Goal: Task Accomplishment & Management: Complete application form

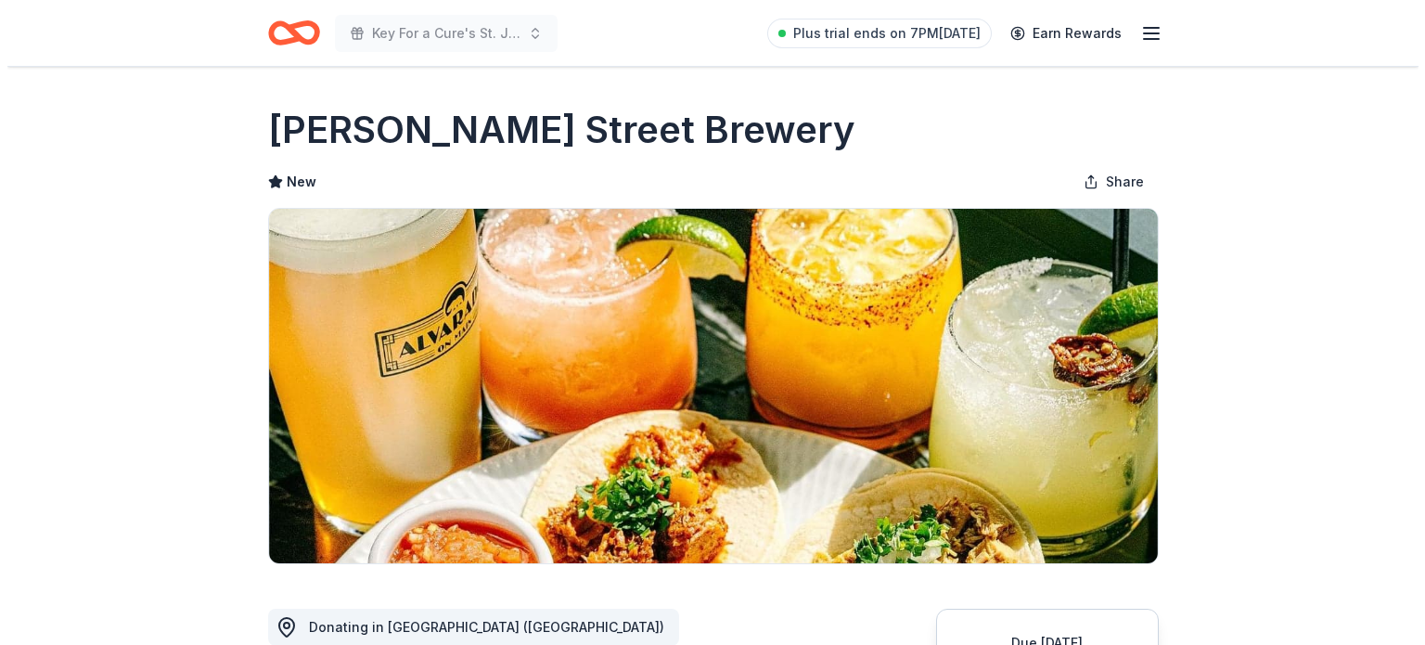
scroll to position [427, 0]
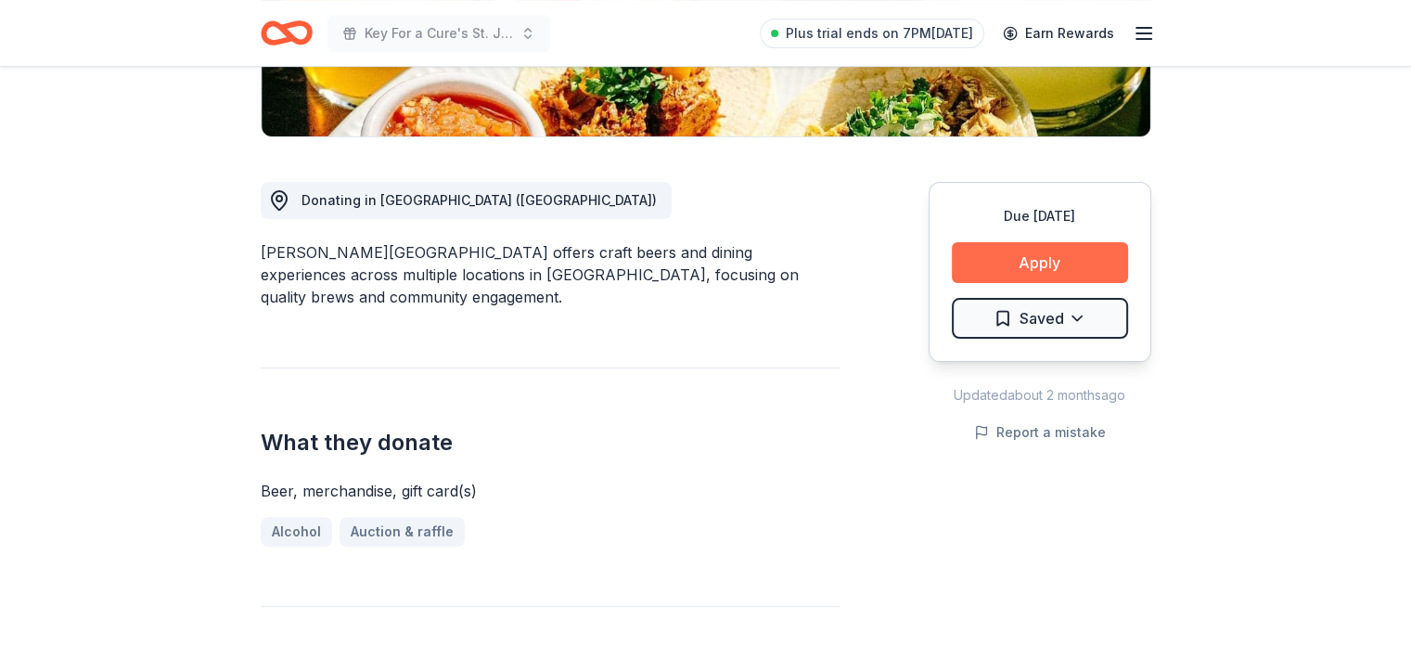
drag, startPoint x: 970, startPoint y: 273, endPoint x: 953, endPoint y: 251, distance: 27.1
click at [953, 251] on button "Apply" at bounding box center [1040, 262] width 176 height 41
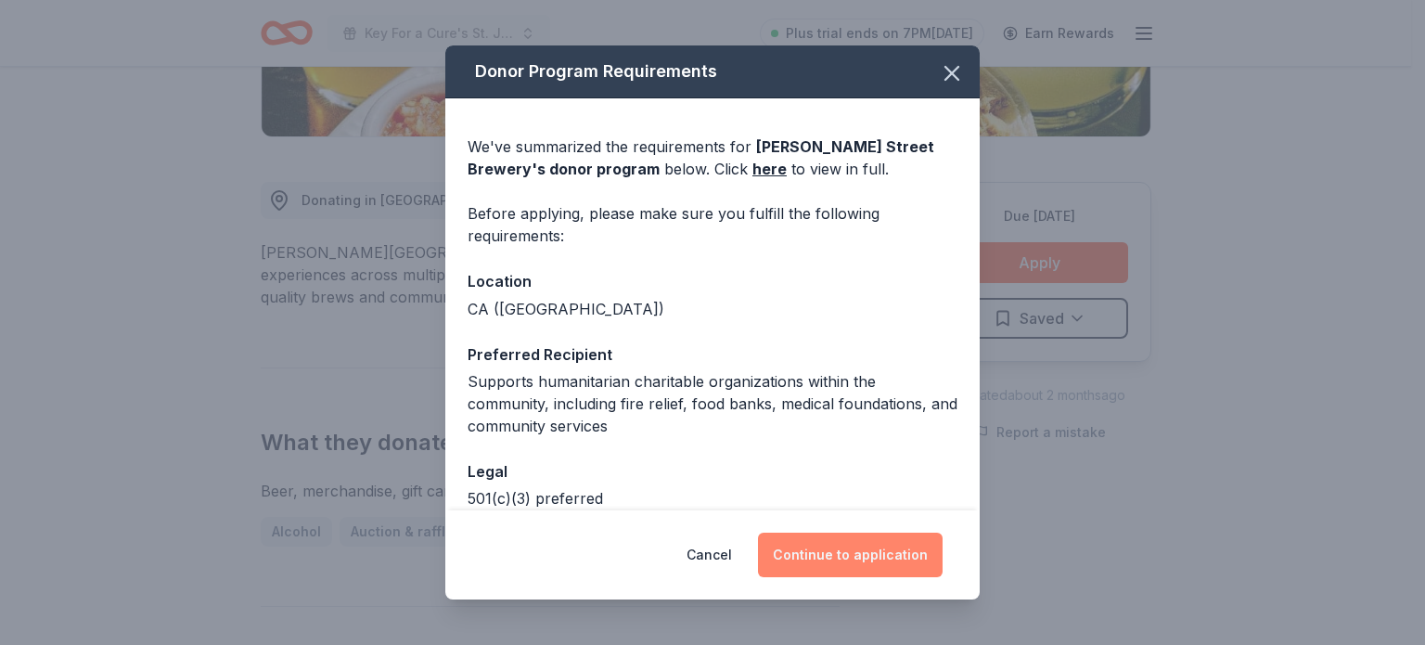
click at [804, 553] on button "Continue to application" at bounding box center [850, 555] width 185 height 45
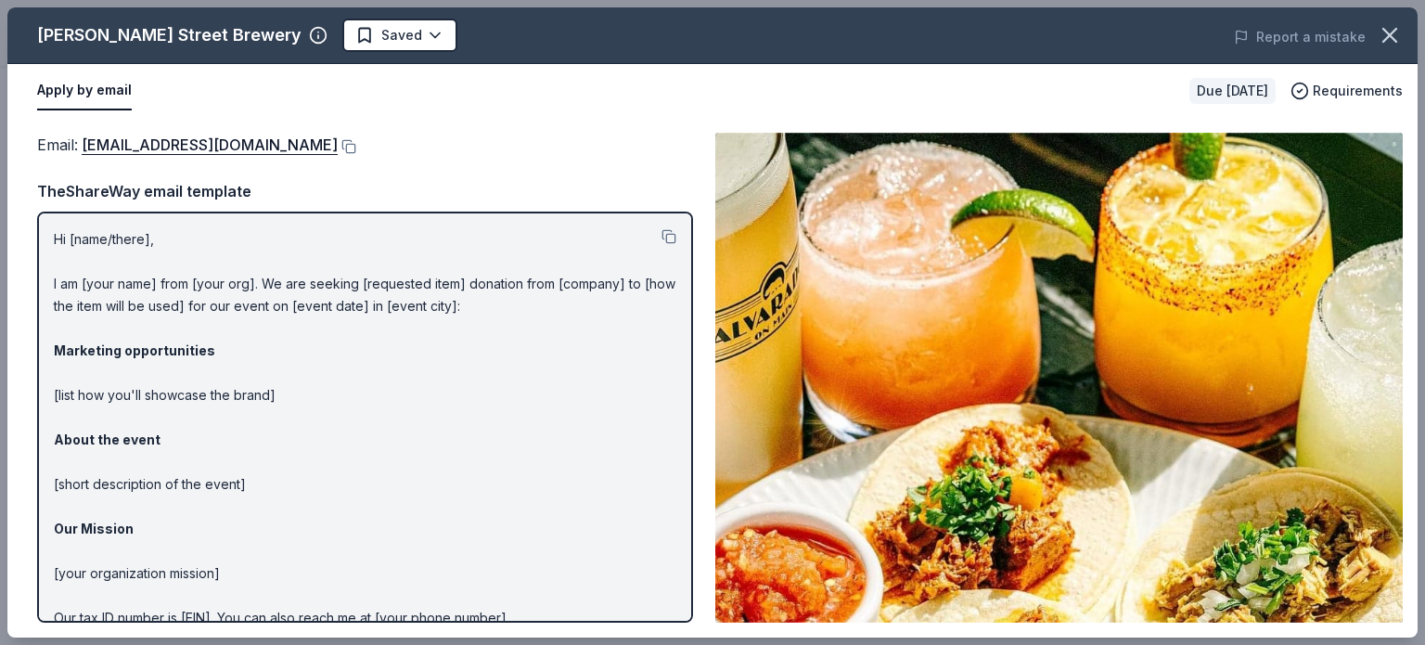
click at [145, 240] on p "Hi [name/there], I am [your name] from [your org]. We are seeking [requested it…" at bounding box center [365, 462] width 623 height 468
click at [167, 155] on link "info@alvaradostreetbrewery.com" at bounding box center [210, 145] width 256 height 24
drag, startPoint x: 51, startPoint y: 237, endPoint x: 296, endPoint y: 257, distance: 245.8
click at [296, 257] on div "Hi [name/there], I am [your name] from [your org]. We are seeking [requested it…" at bounding box center [365, 417] width 656 height 411
click at [662, 238] on button at bounding box center [669, 236] width 15 height 15
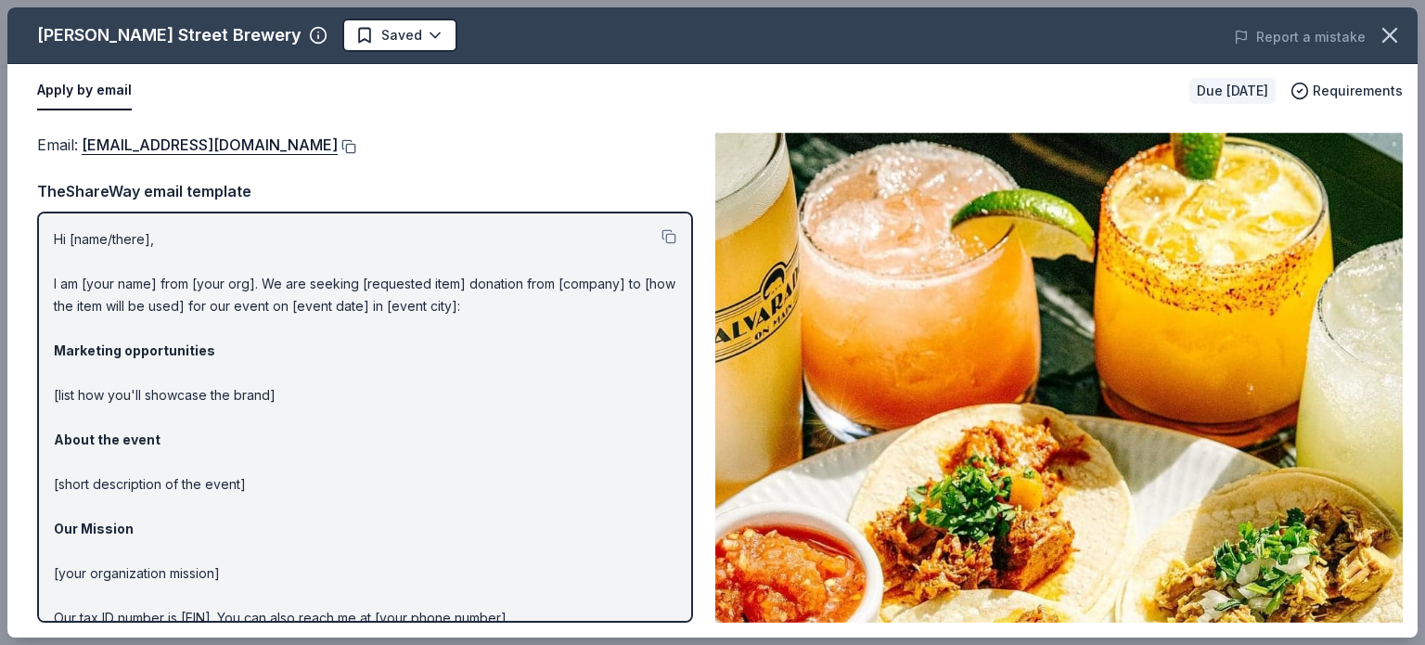
click at [338, 140] on button at bounding box center [347, 146] width 19 height 15
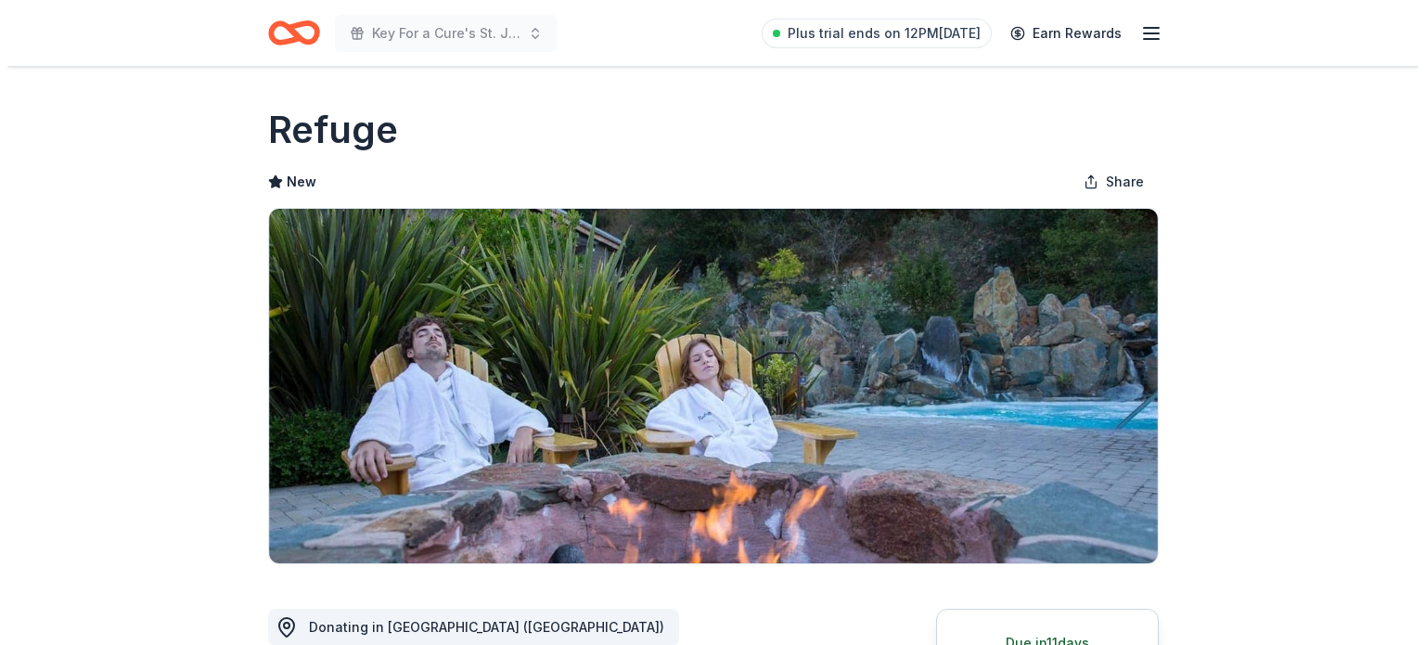
scroll to position [218, 0]
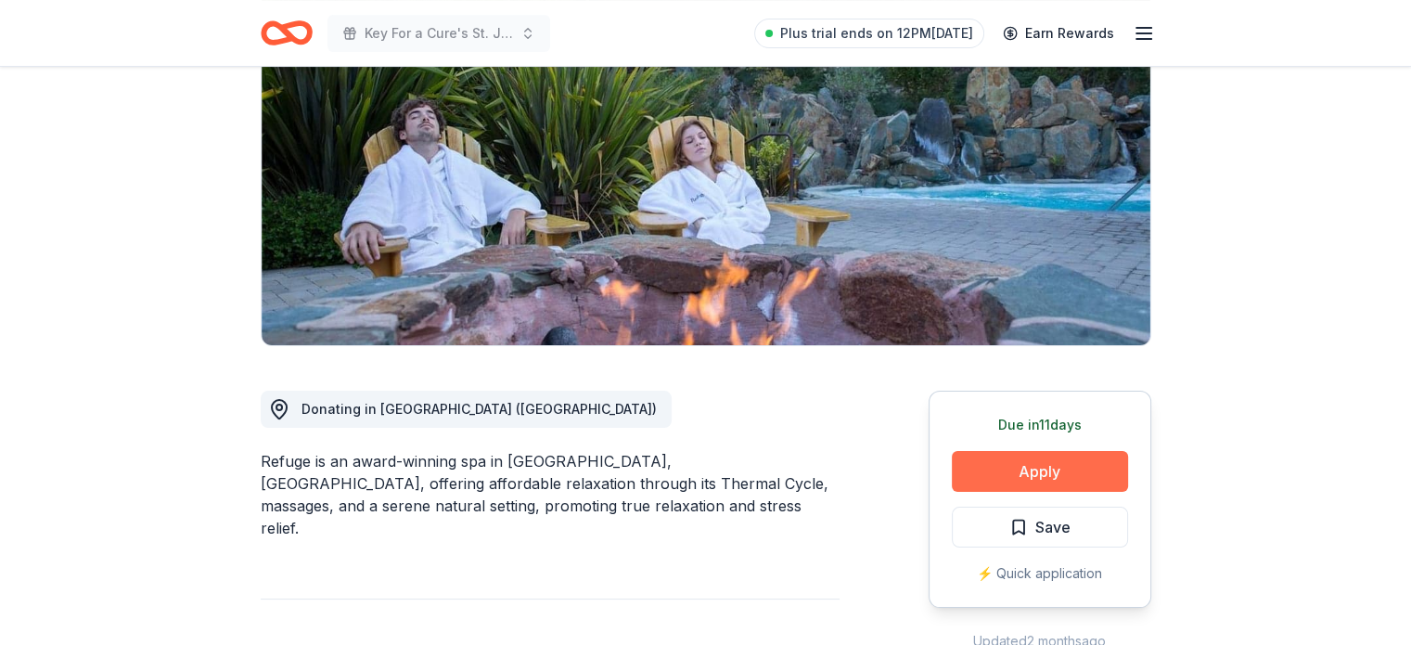
click at [952, 463] on button "Apply" at bounding box center [1040, 471] width 176 height 41
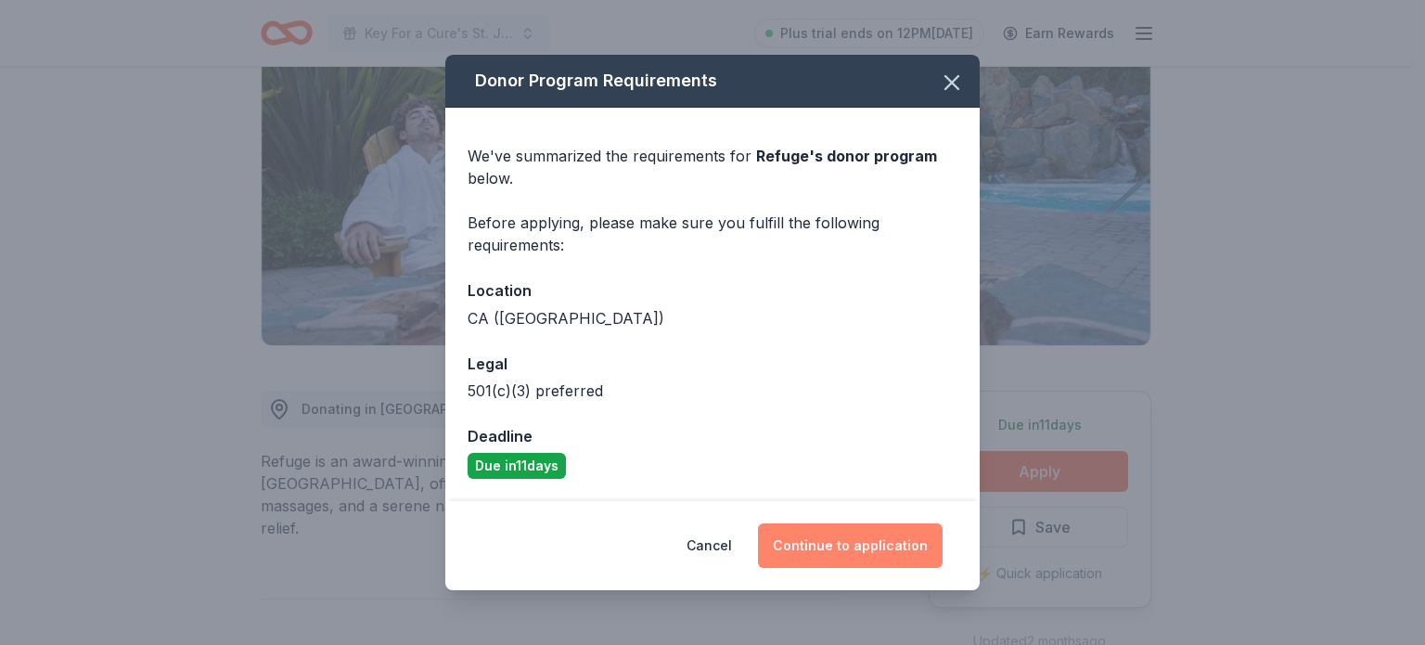
click at [891, 550] on button "Continue to application" at bounding box center [850, 545] width 185 height 45
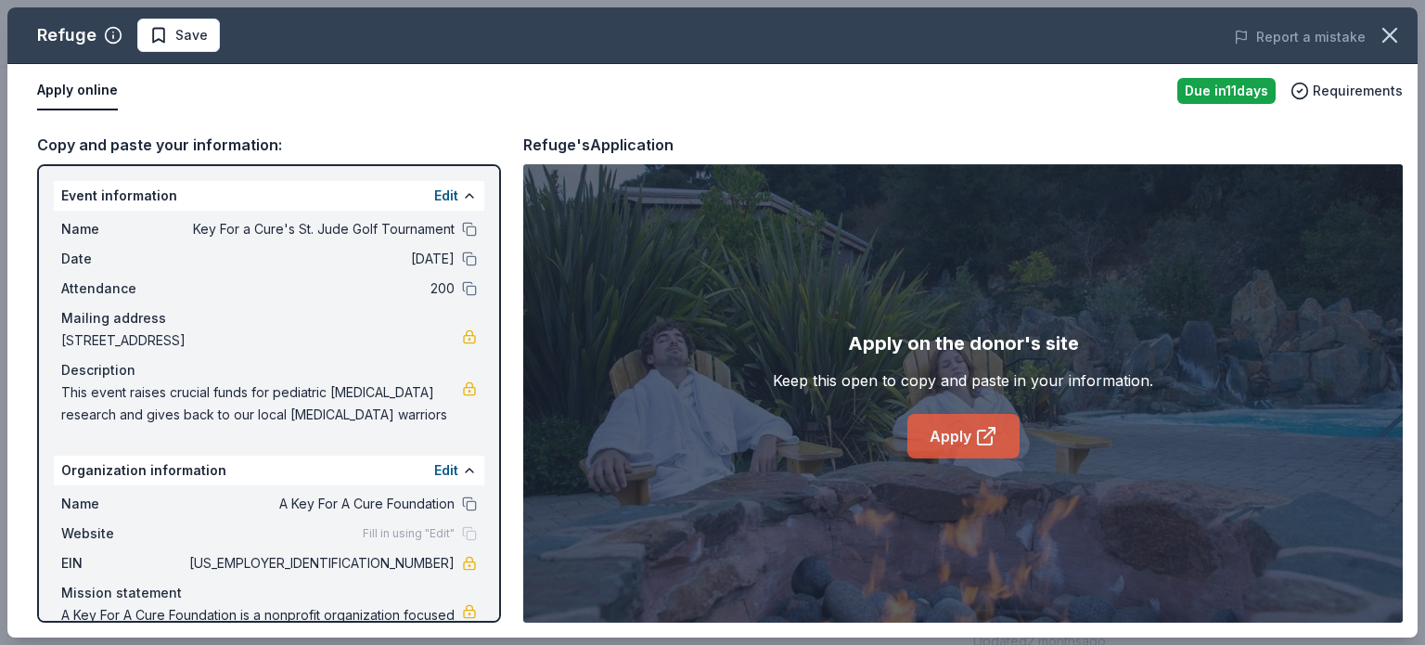
click at [941, 418] on link "Apply" at bounding box center [963, 436] width 112 height 45
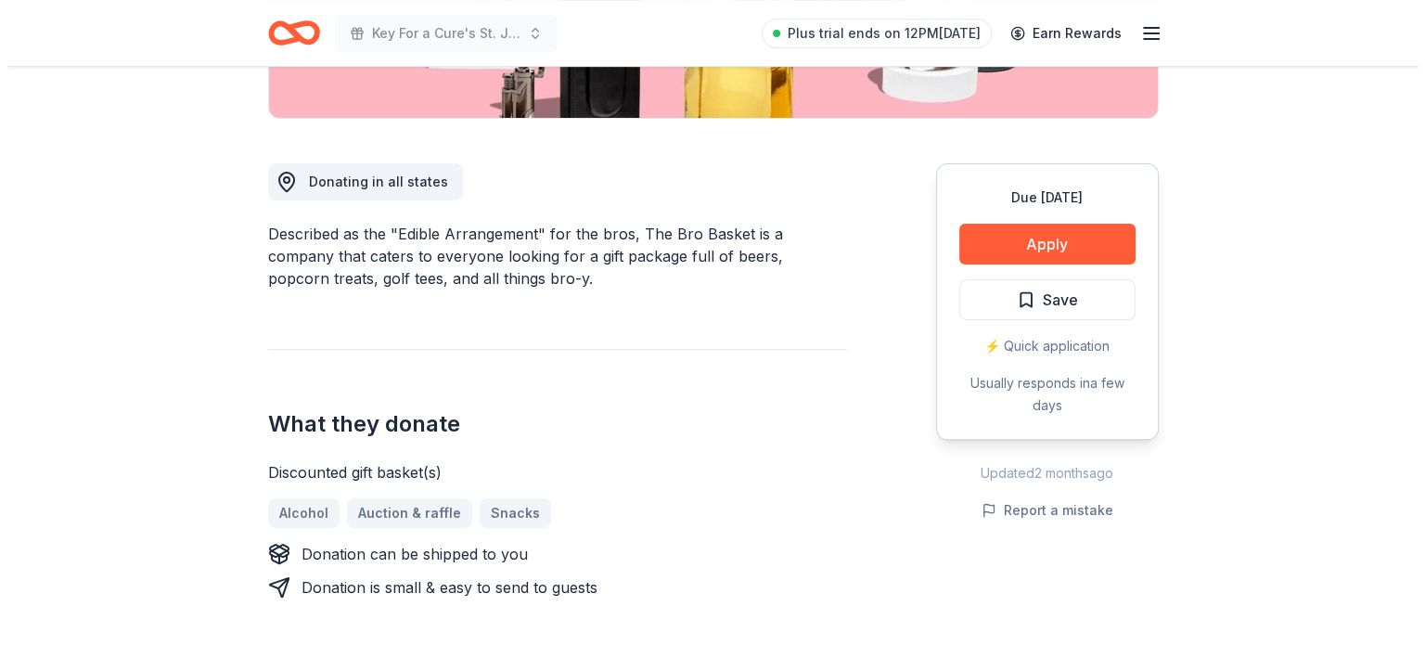
scroll to position [451, 0]
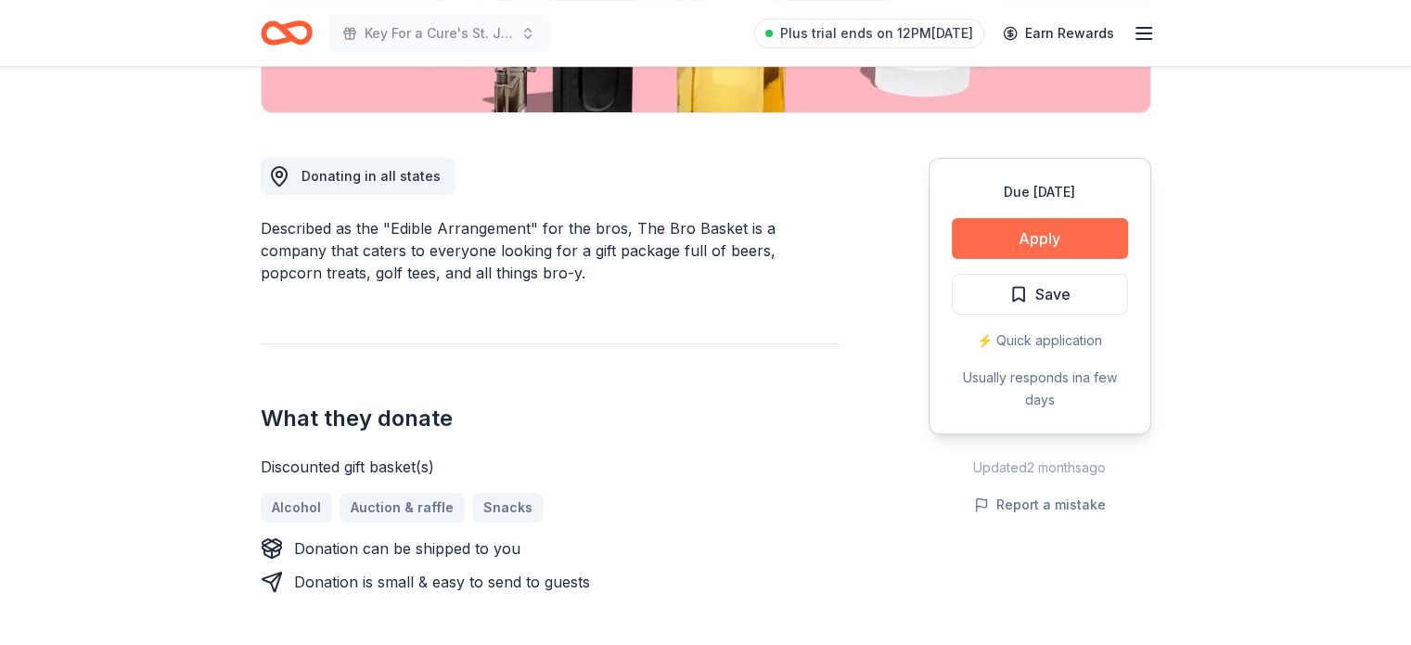
click at [1045, 242] on button "Apply" at bounding box center [1040, 238] width 176 height 41
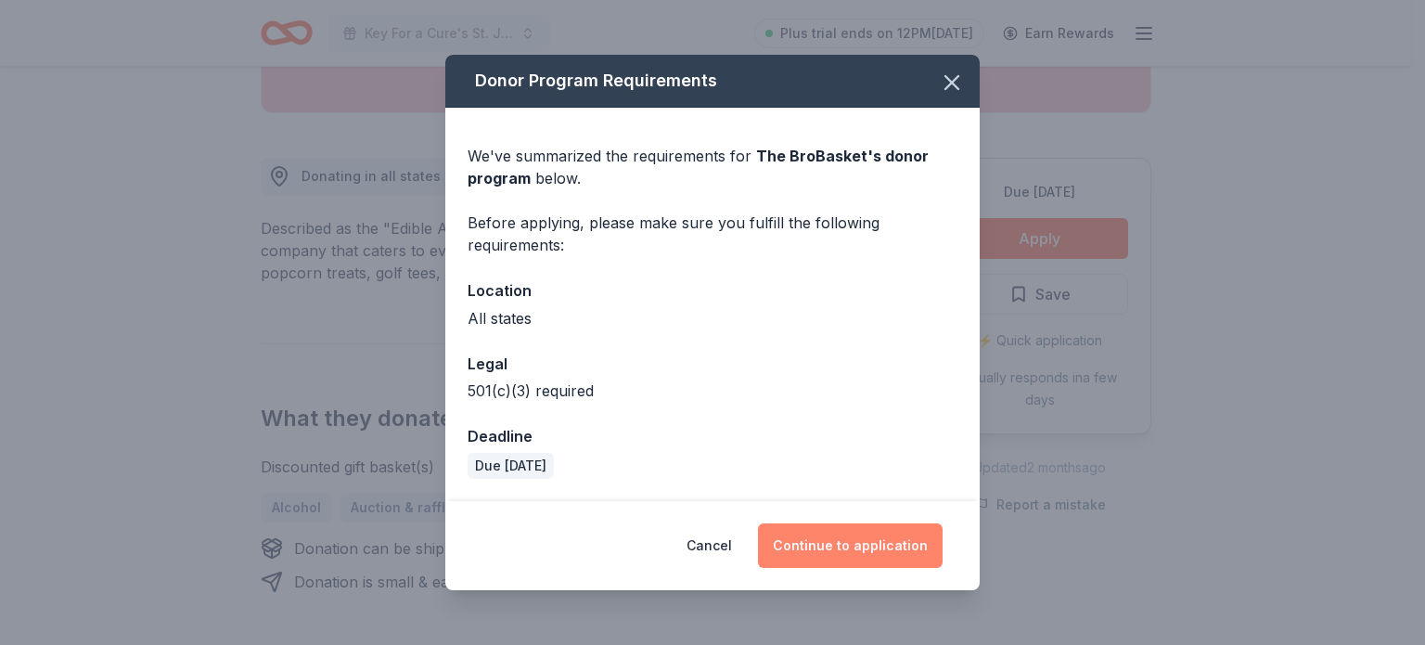
click at [915, 552] on button "Continue to application" at bounding box center [850, 545] width 185 height 45
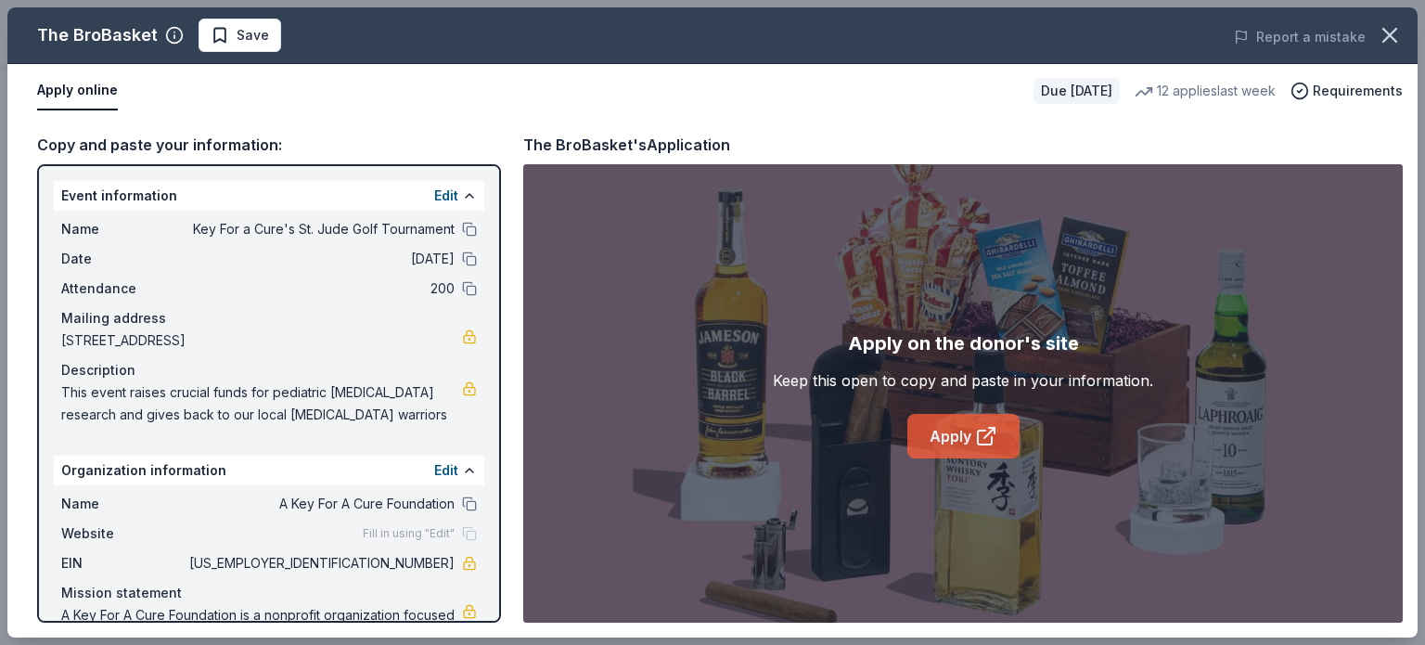
click at [954, 416] on link "Apply" at bounding box center [963, 436] width 112 height 45
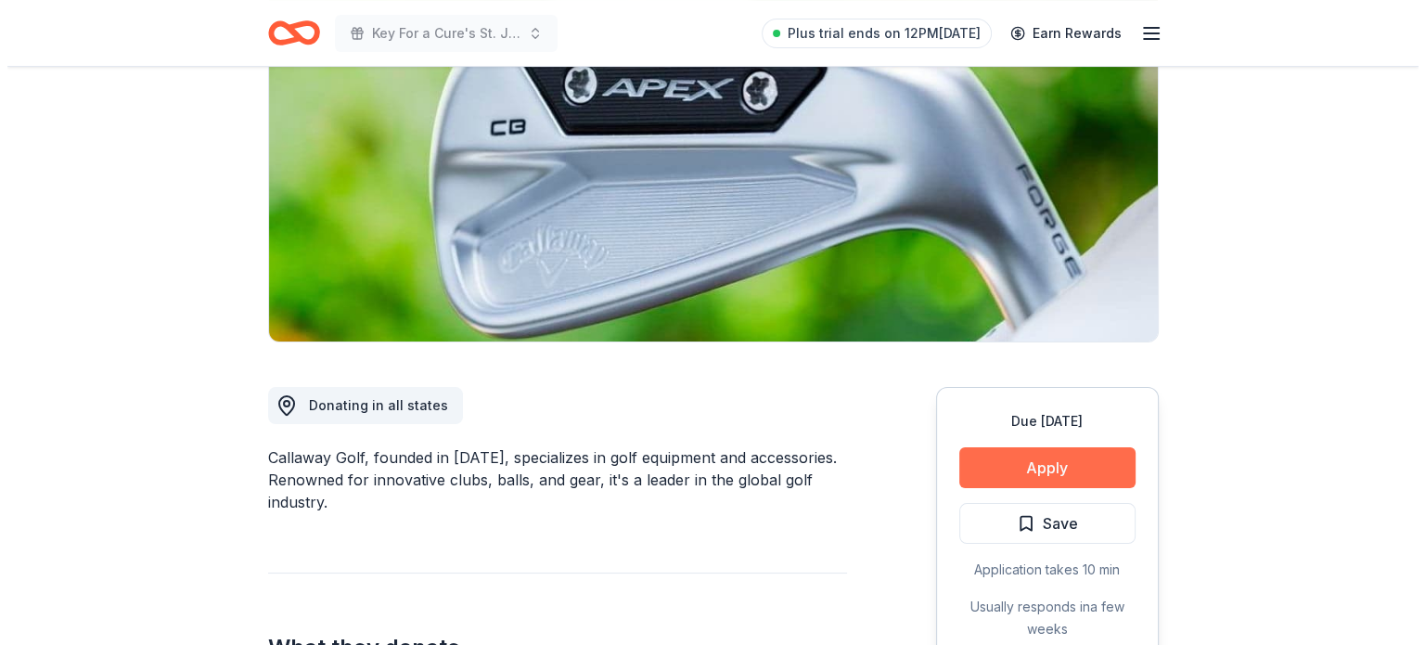
scroll to position [222, 0]
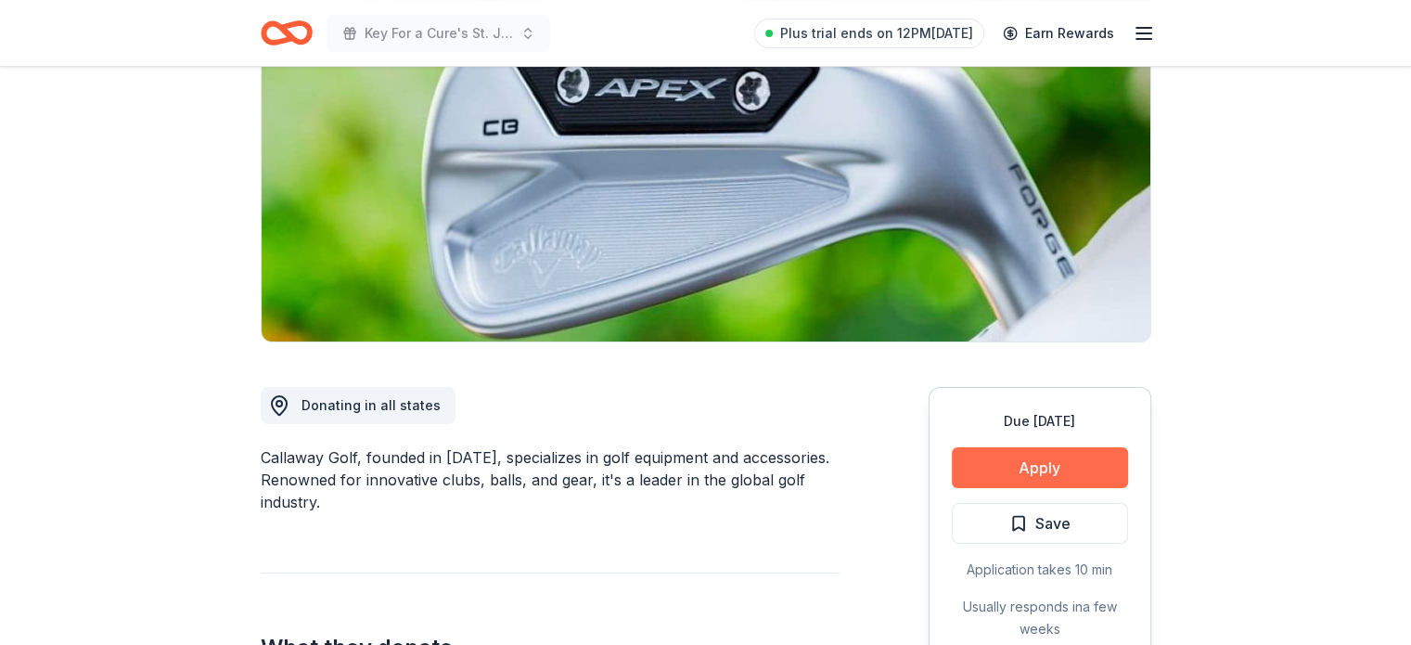
click at [993, 465] on button "Apply" at bounding box center [1040, 467] width 176 height 41
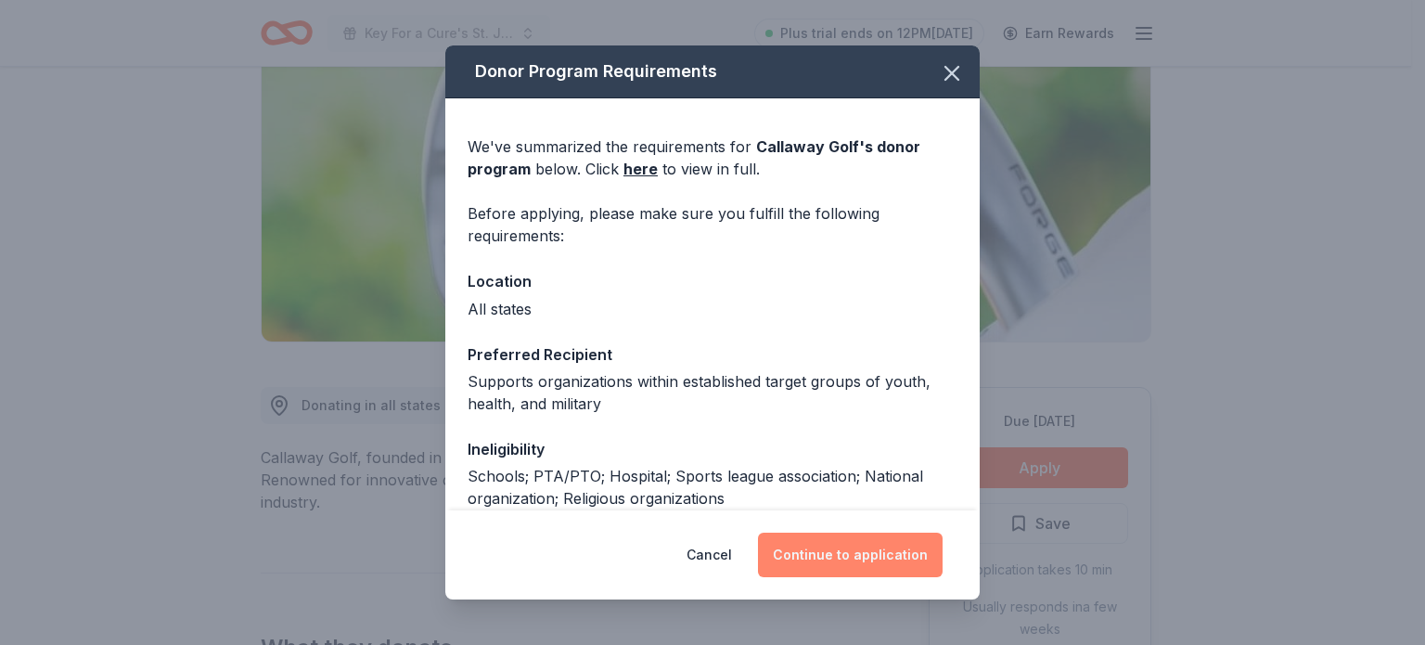
click at [802, 550] on button "Continue to application" at bounding box center [850, 555] width 185 height 45
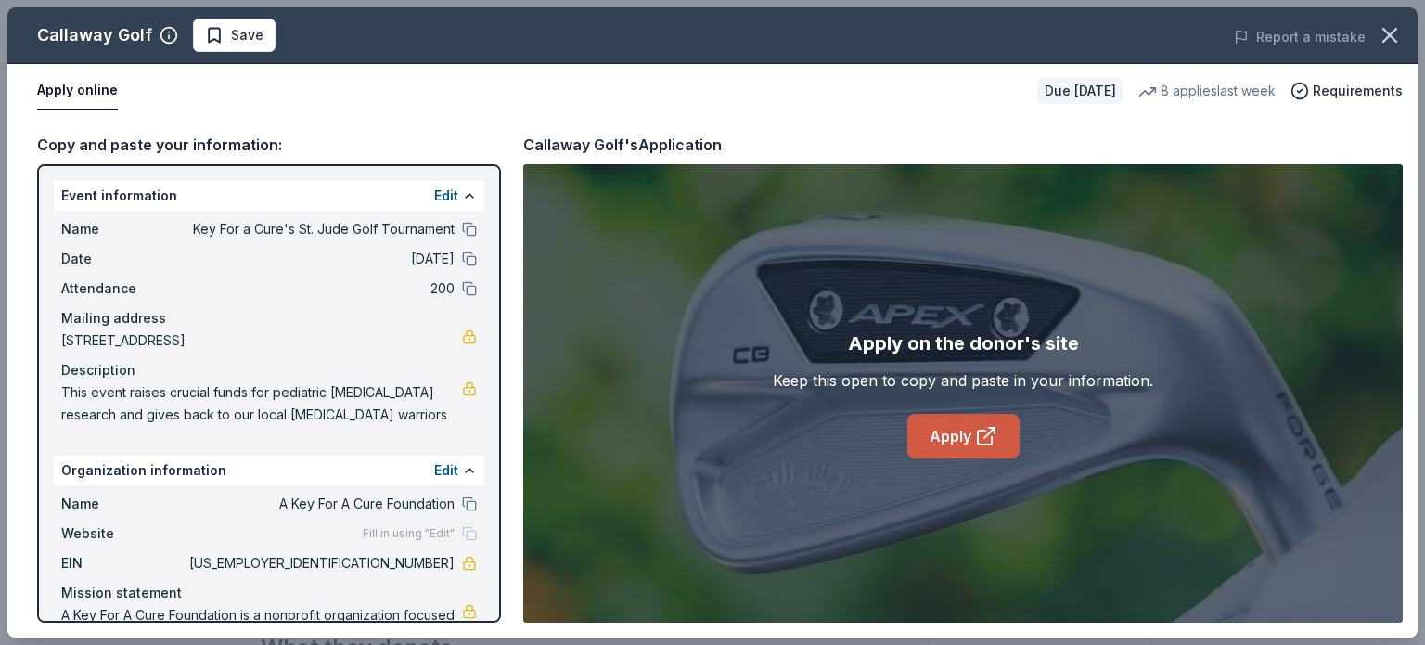
click at [936, 418] on link "Apply" at bounding box center [963, 436] width 112 height 45
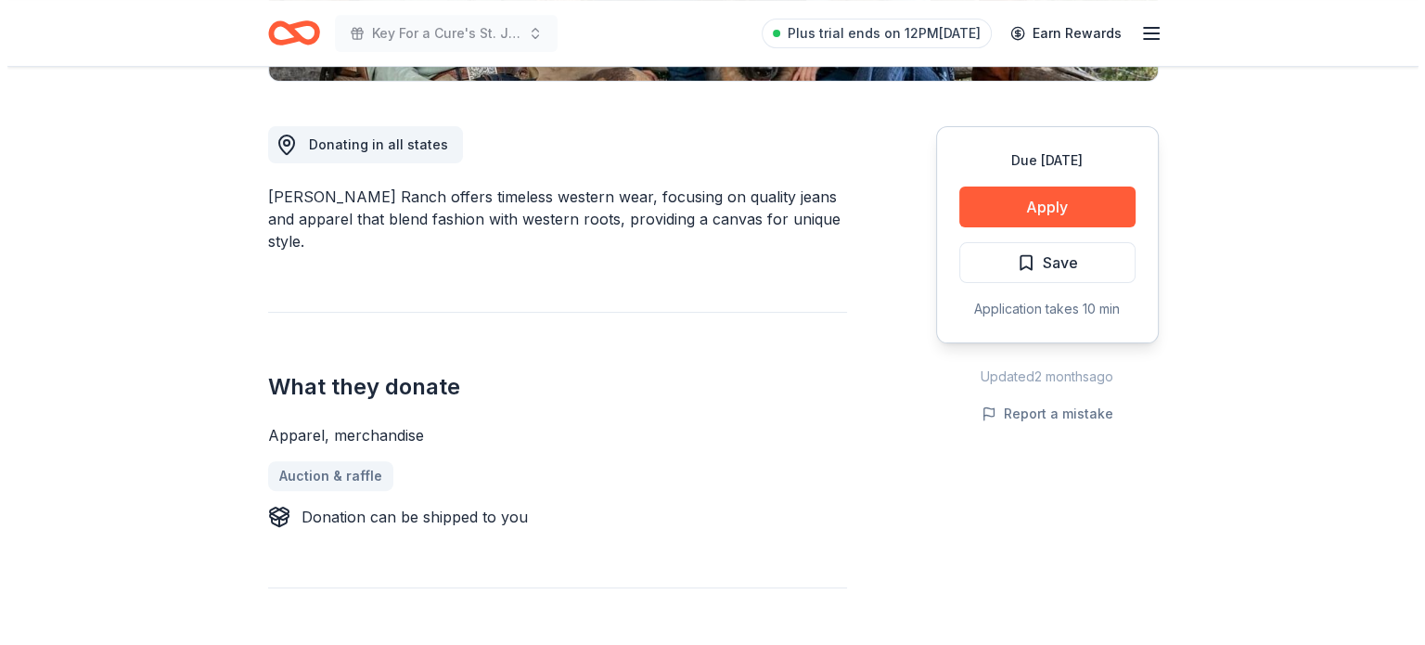
scroll to position [557, 0]
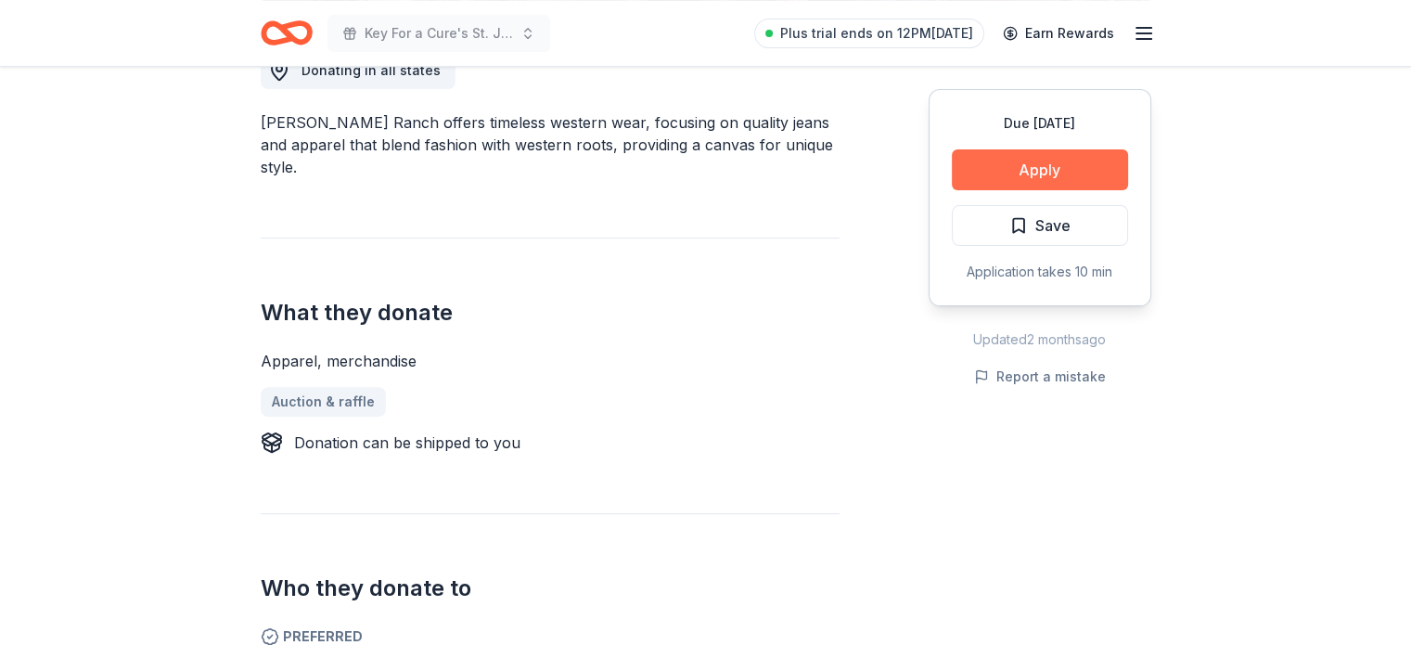
click at [1041, 181] on button "Apply" at bounding box center [1040, 169] width 176 height 41
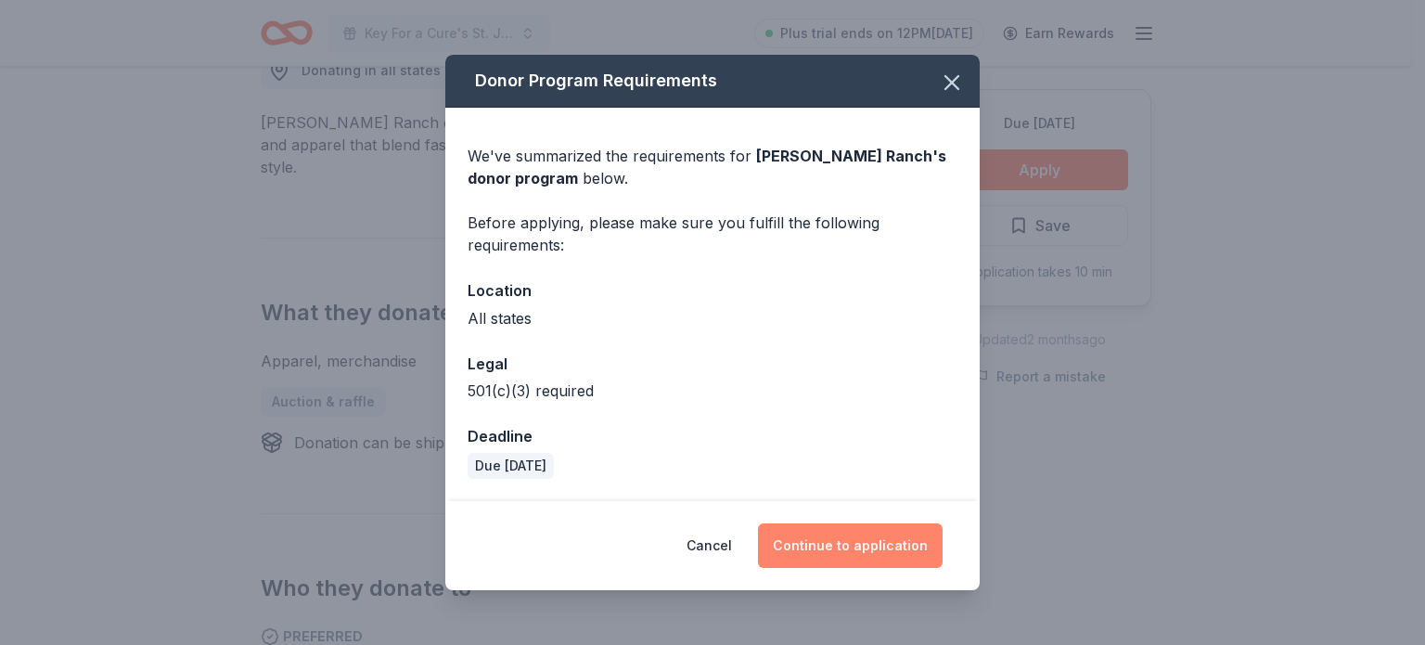
click at [842, 542] on button "Continue to application" at bounding box center [850, 545] width 185 height 45
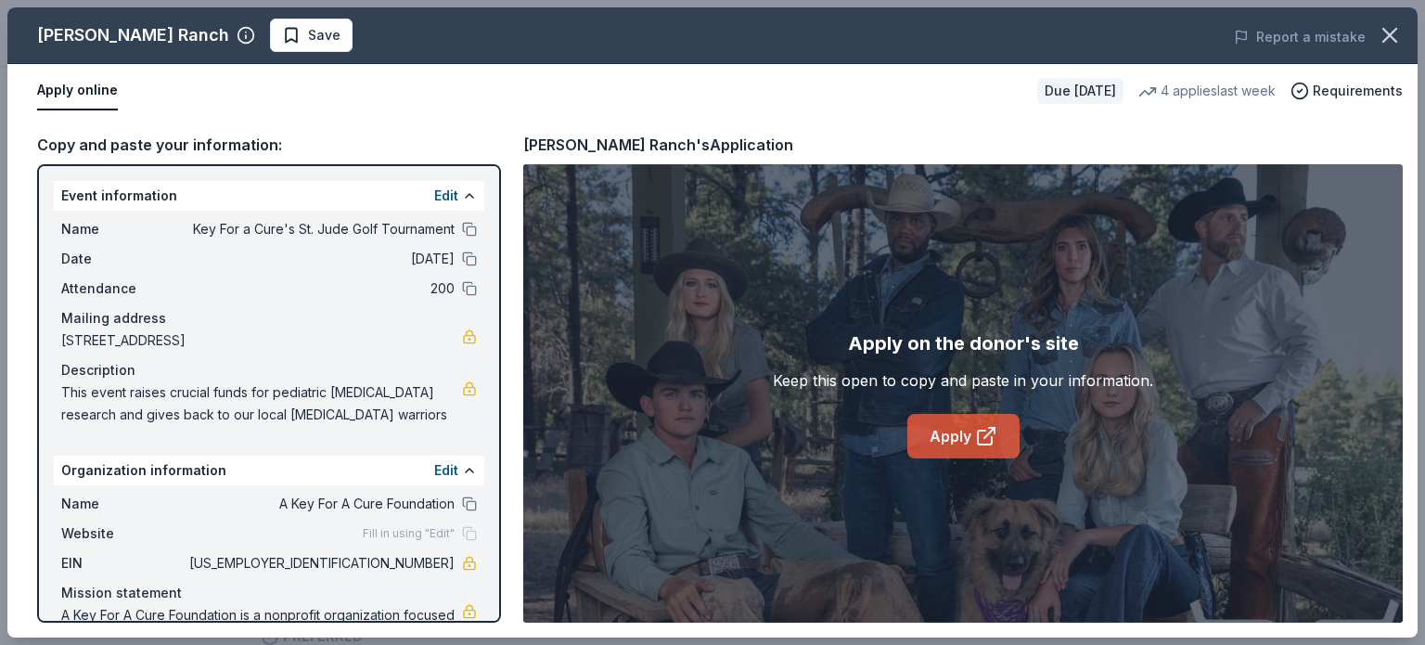
click at [925, 444] on link "Apply" at bounding box center [963, 436] width 112 height 45
